Goal: Download file/media

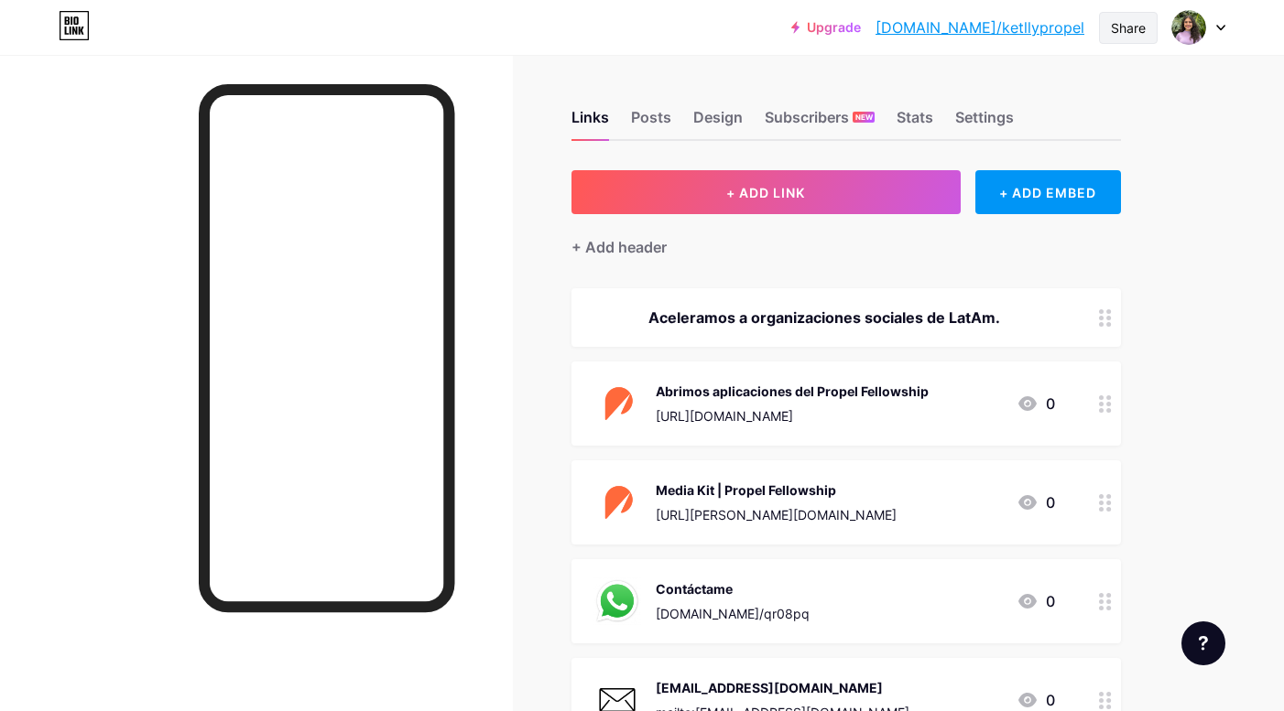
click at [1128, 35] on div "Share" at bounding box center [1128, 27] width 35 height 19
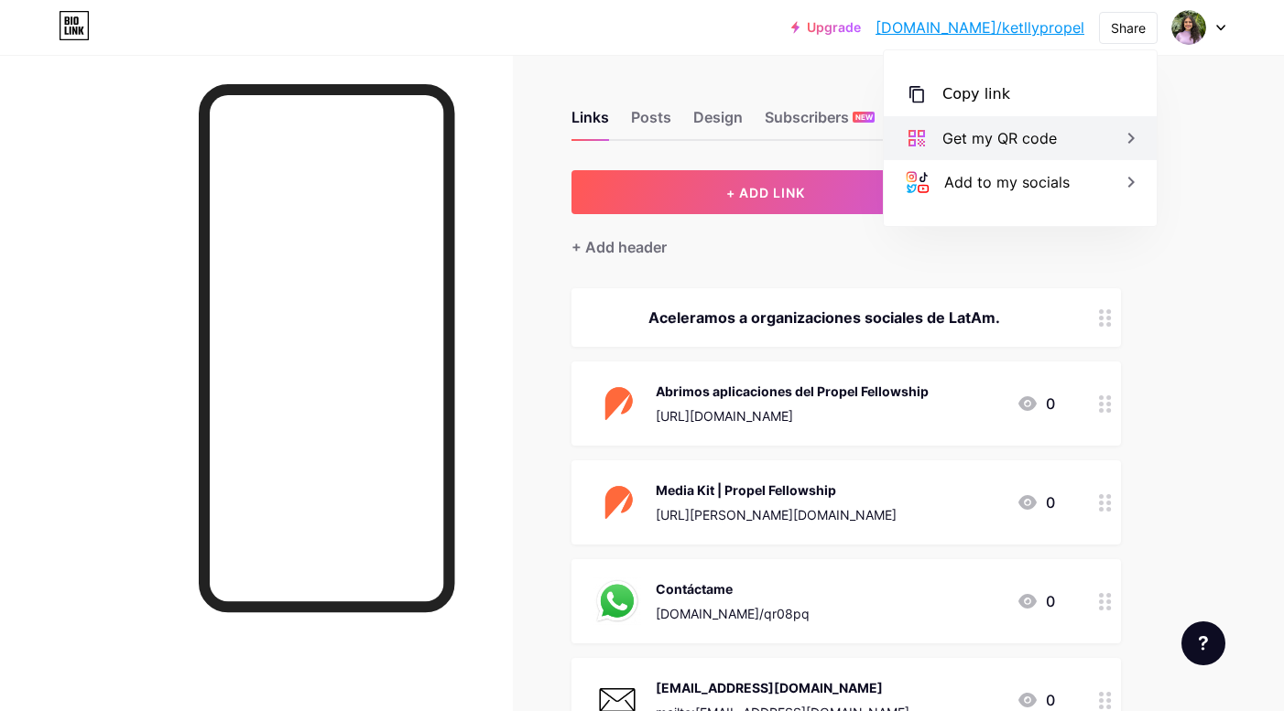
click at [1043, 131] on div "Get my QR code" at bounding box center [999, 138] width 114 height 22
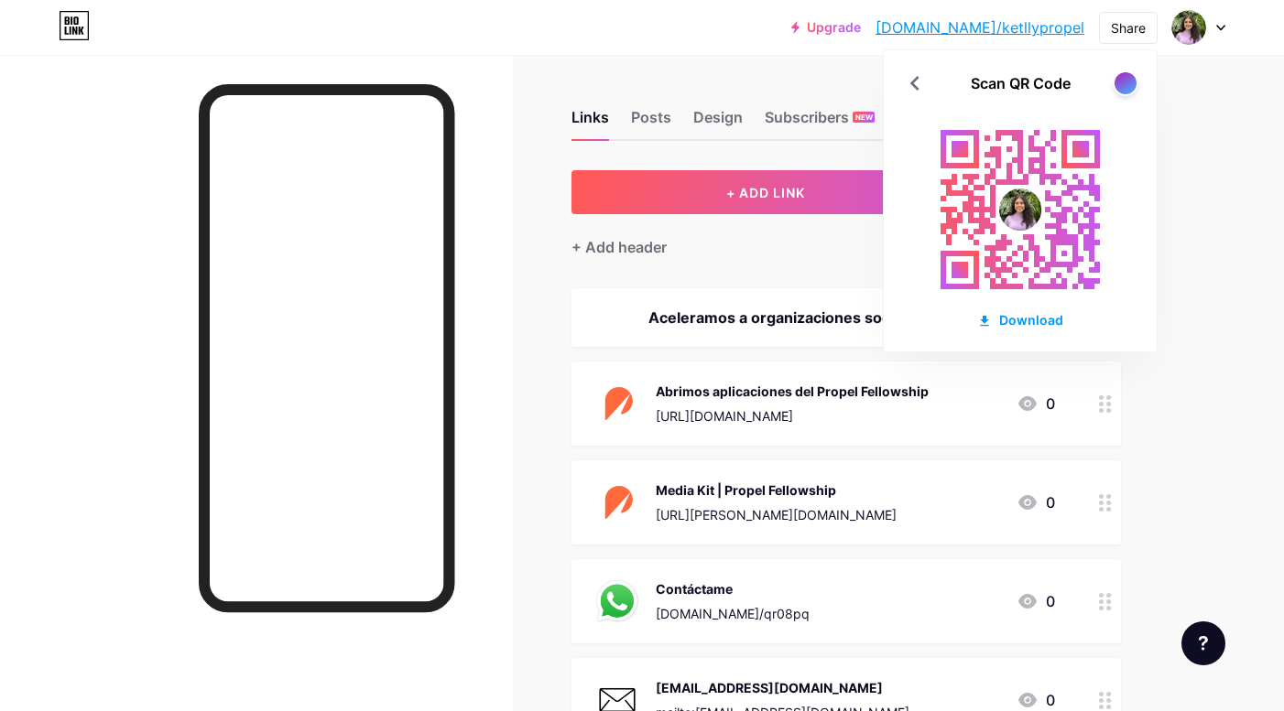
click at [1117, 94] on div "Scan QR Code Download" at bounding box center [1020, 200] width 273 height 301
click at [1115, 89] on div "Scan QR Code Download" at bounding box center [1020, 200] width 273 height 301
click at [1115, 85] on div at bounding box center [1124, 82] width 23 height 23
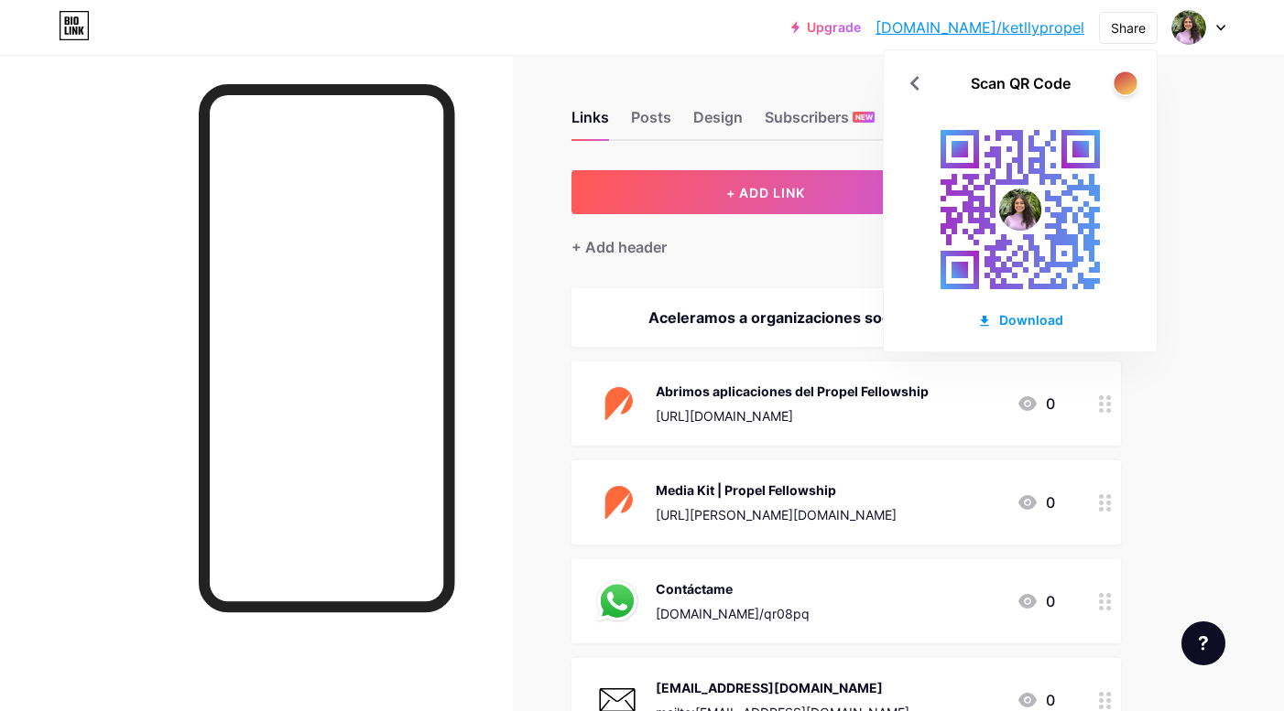
click at [1115, 85] on div at bounding box center [1124, 82] width 23 height 23
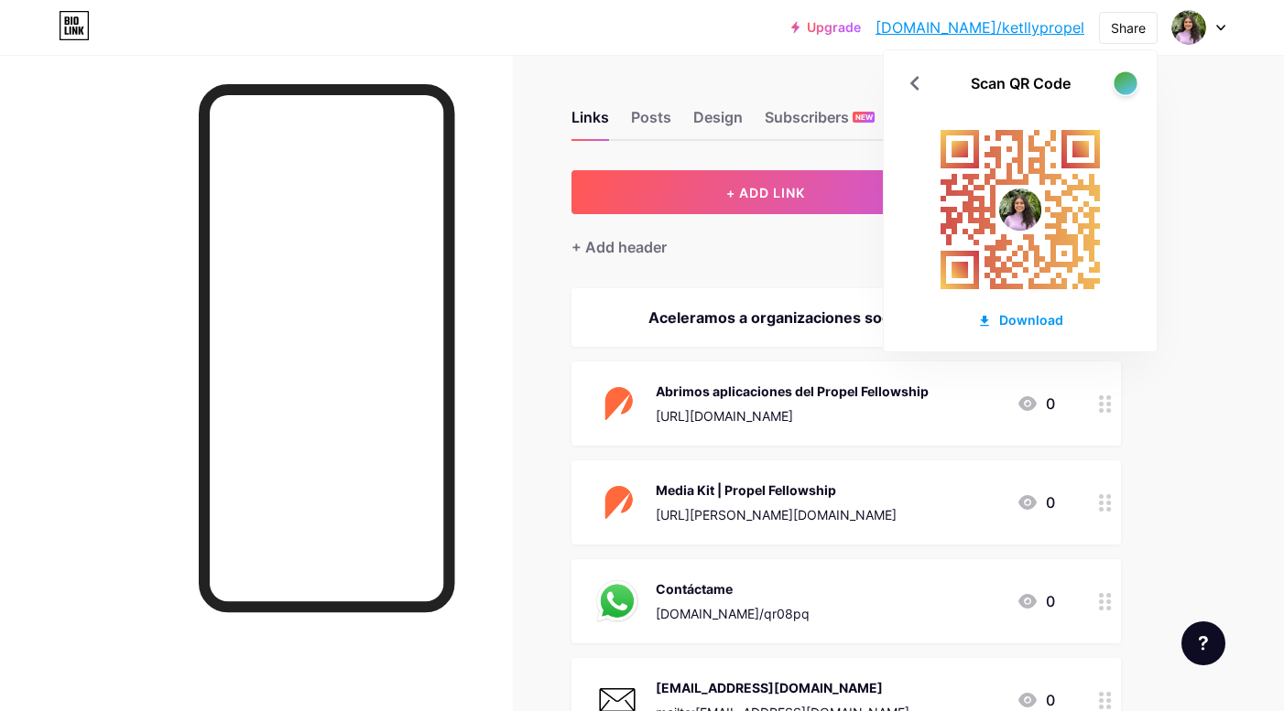
click at [1115, 85] on div at bounding box center [1124, 82] width 23 height 23
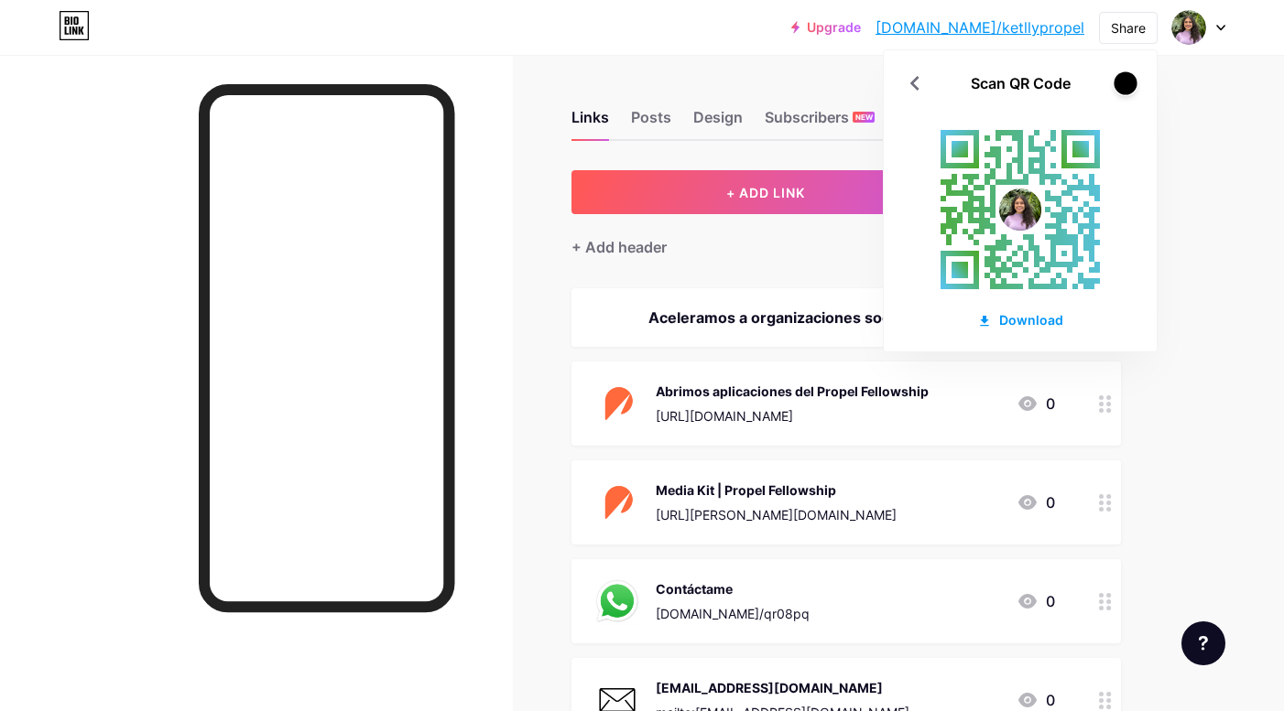
click at [1115, 85] on div at bounding box center [1124, 82] width 23 height 23
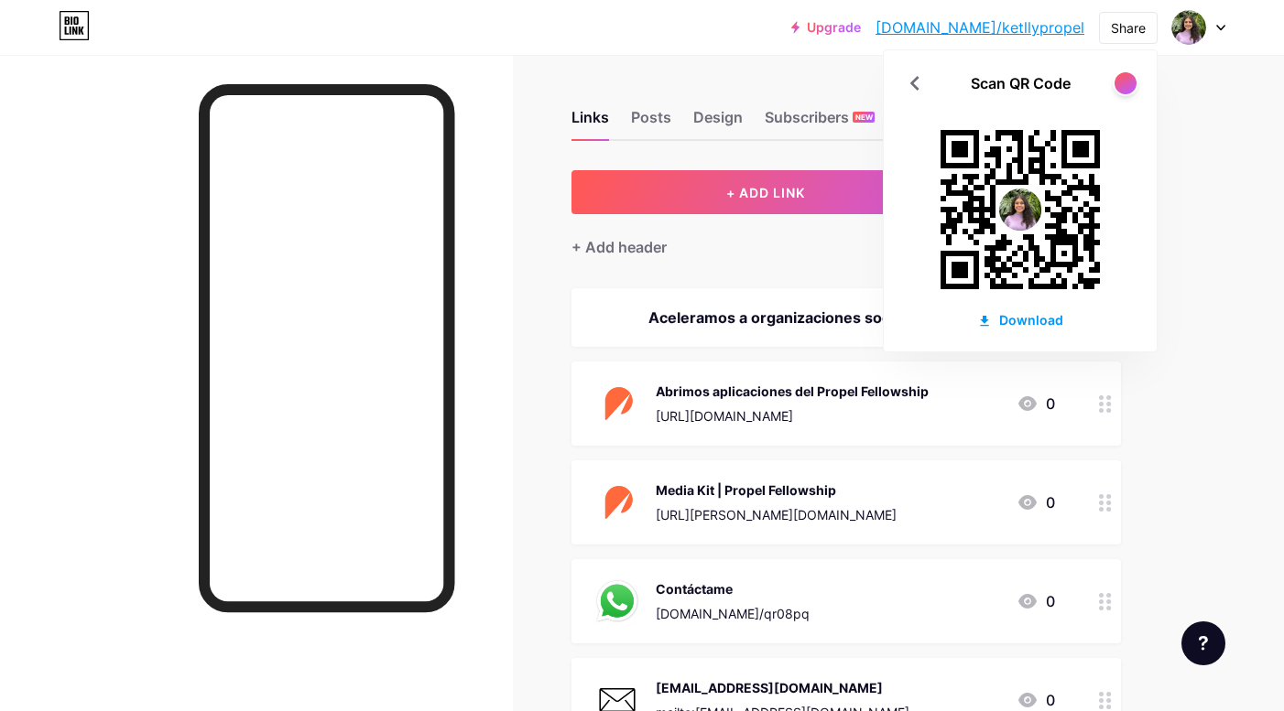
click at [1056, 308] on rect at bounding box center [1019, 209] width 201 height 201
click at [1049, 327] on div "Download" at bounding box center [1020, 319] width 86 height 19
